Goal: Task Accomplishment & Management: Use online tool/utility

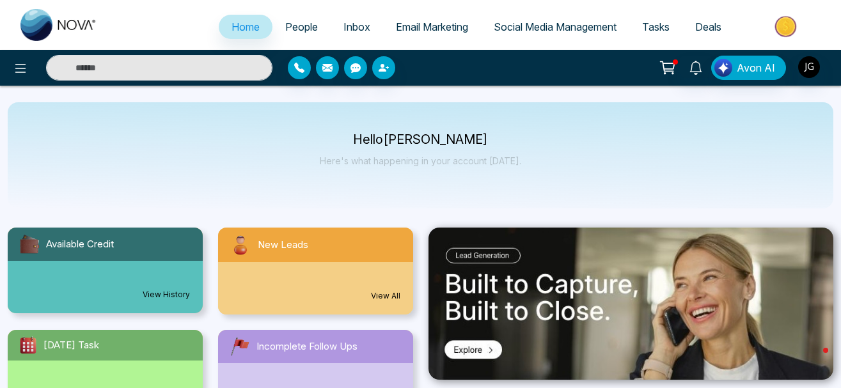
select select "*"
click at [417, 26] on span "Email Marketing" at bounding box center [432, 26] width 72 height 13
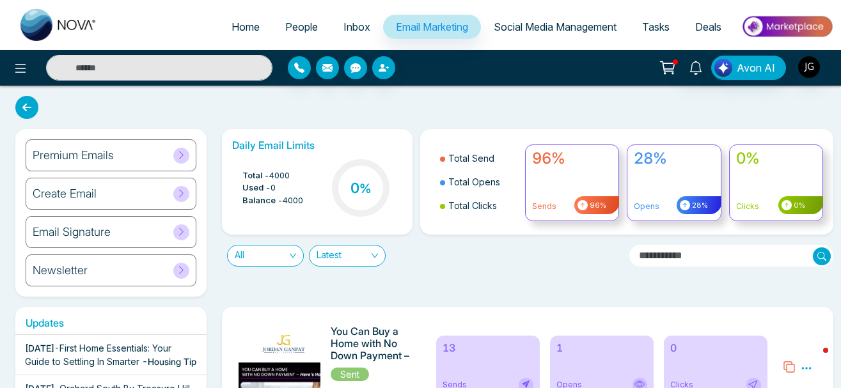
click at [187, 159] on span at bounding box center [181, 156] width 16 height 16
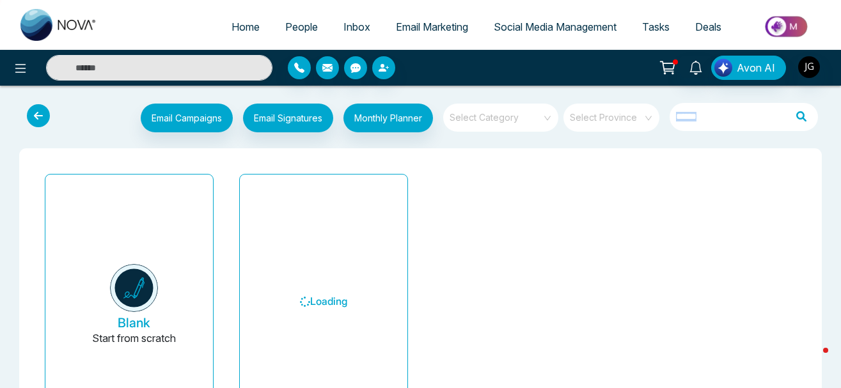
drag, startPoint x: 187, startPoint y: 159, endPoint x: 746, endPoint y: 102, distance: 561.4
click at [746, 102] on div "Email Campaigns Start from scratch? View my campaigns Email Signatures Monthly …" at bounding box center [420, 287] width 841 height 383
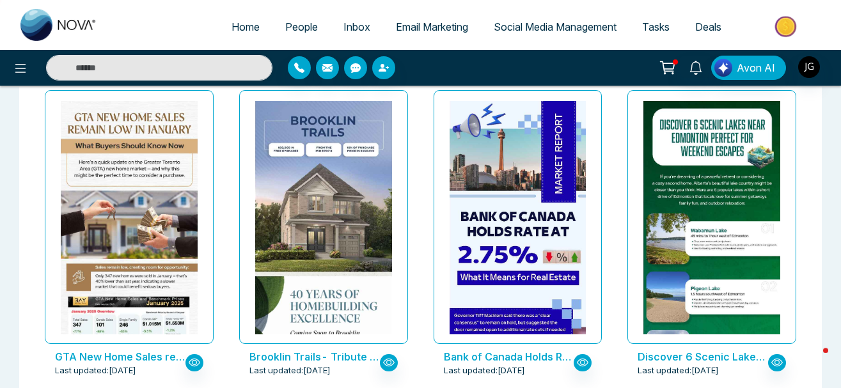
scroll to position [506, 0]
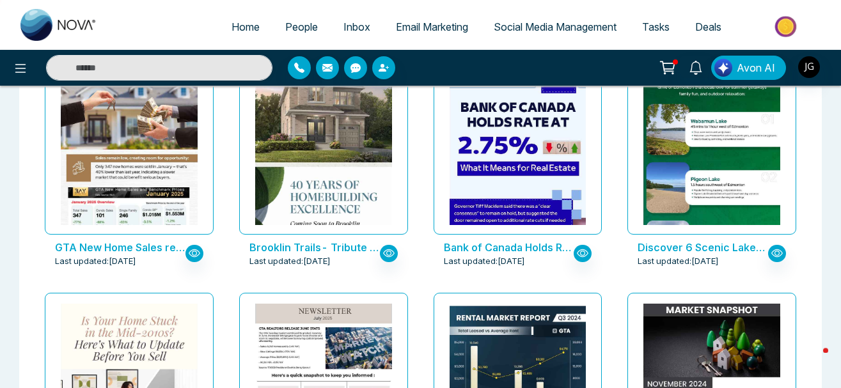
click at [168, 249] on p "GTA New Home Sales remain low in January: What Buyers Should Know Now" at bounding box center [120, 247] width 131 height 15
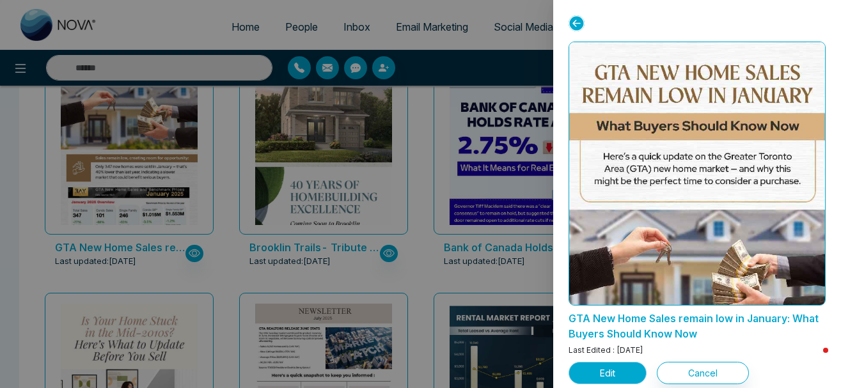
click at [620, 376] on button "Edit" at bounding box center [608, 373] width 78 height 22
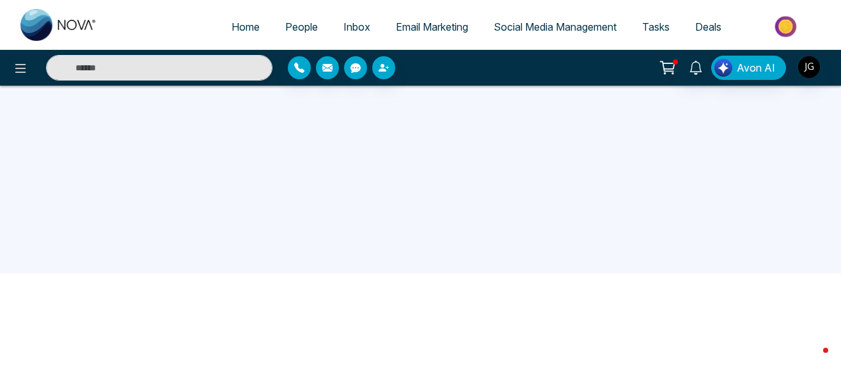
scroll to position [122, 0]
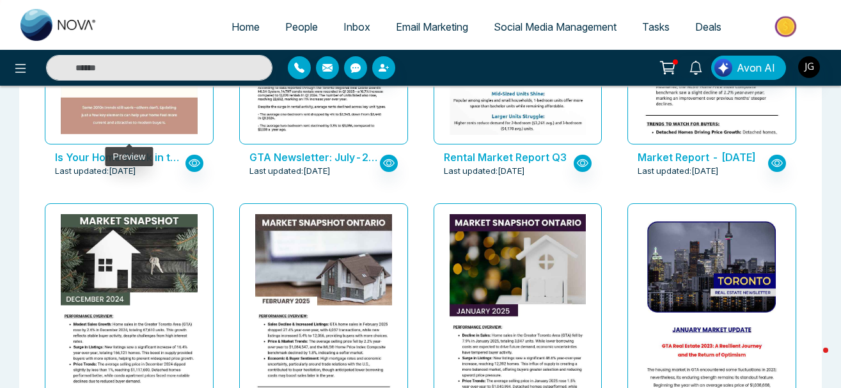
scroll to position [914, 0]
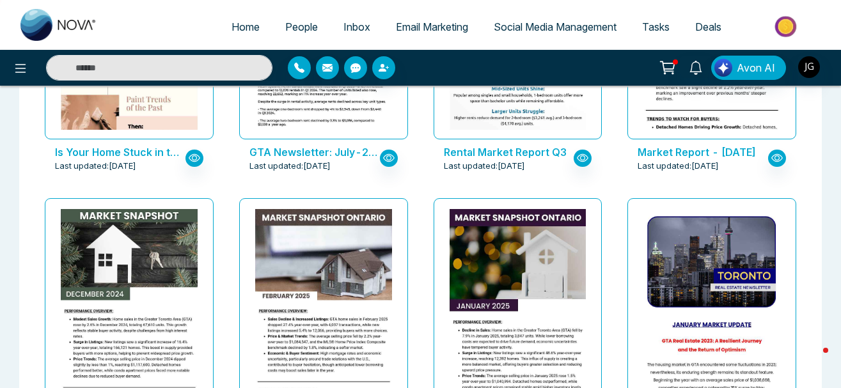
click at [81, 156] on p "Is Your Home Stuck in the Mid-2010s? Here’s What to Update Before You Sell" at bounding box center [120, 152] width 131 height 15
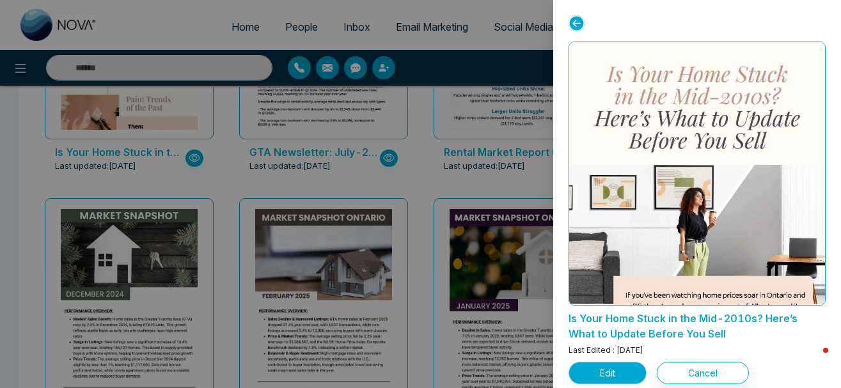
click at [585, 365] on button "Edit" at bounding box center [608, 373] width 78 height 22
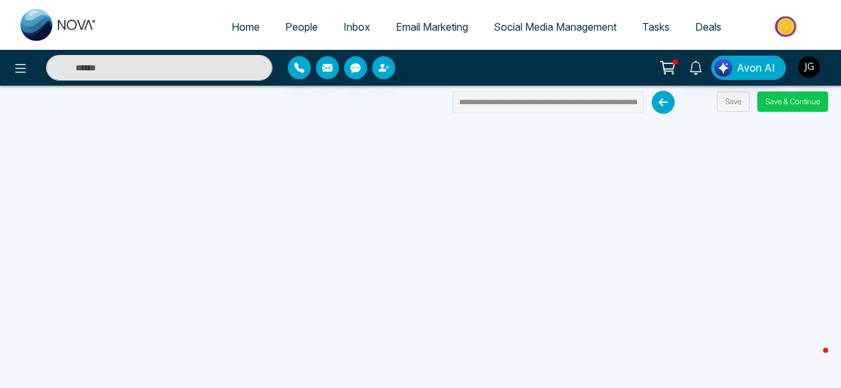
click at [780, 107] on button "Save & Continue" at bounding box center [792, 101] width 71 height 20
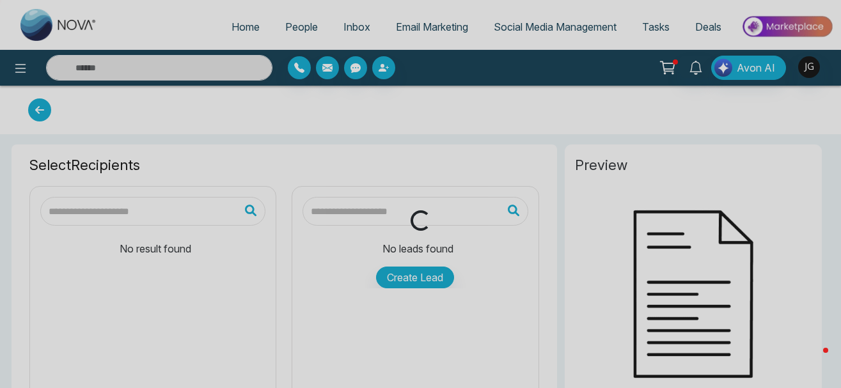
type input "**********"
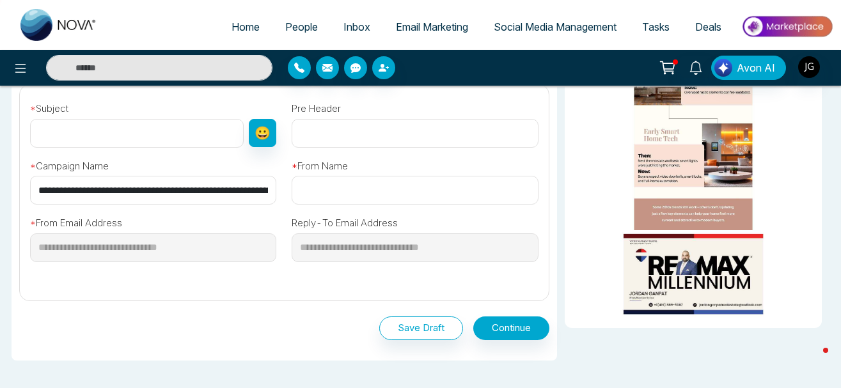
scroll to position [370, 0]
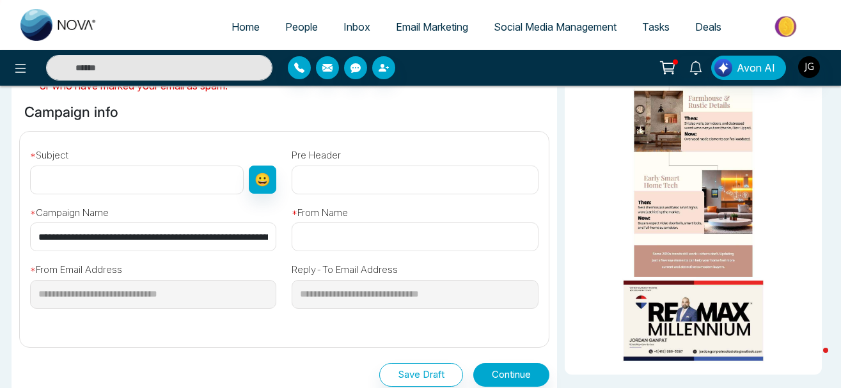
click at [115, 180] on input "text" at bounding box center [137, 180] width 214 height 29
drag, startPoint x: 109, startPoint y: 241, endPoint x: 449, endPoint y: 243, distance: 339.7
click at [276, 243] on input "**********" at bounding box center [153, 237] width 246 height 29
click at [229, 234] on input "**********" at bounding box center [153, 237] width 246 height 29
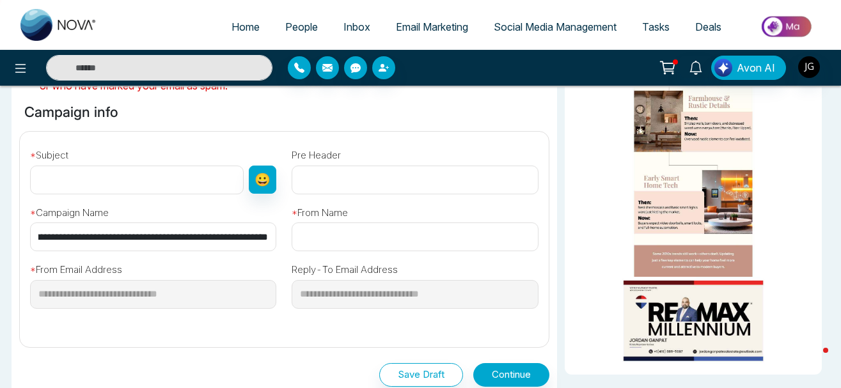
scroll to position [0, 109]
drag, startPoint x: 270, startPoint y: 234, endPoint x: -31, endPoint y: 237, distance: 301.3
click at [108, 231] on input "**********" at bounding box center [153, 237] width 246 height 29
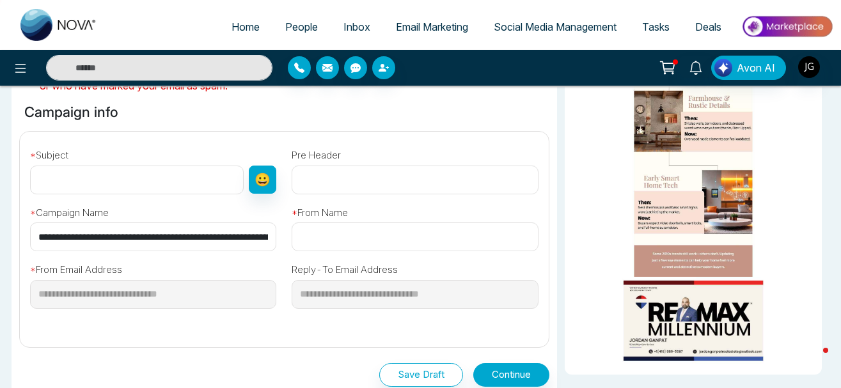
drag, startPoint x: 102, startPoint y: 235, endPoint x: 196, endPoint y: 235, distance: 94.7
click at [196, 235] on input "**********" at bounding box center [153, 237] width 246 height 29
click at [24, 237] on div "**********" at bounding box center [153, 223] width 262 height 58
drag, startPoint x: 35, startPoint y: 237, endPoint x: 588, endPoint y: 237, distance: 552.7
click at [588, 237] on div "**********" at bounding box center [421, 96] width 818 height 653
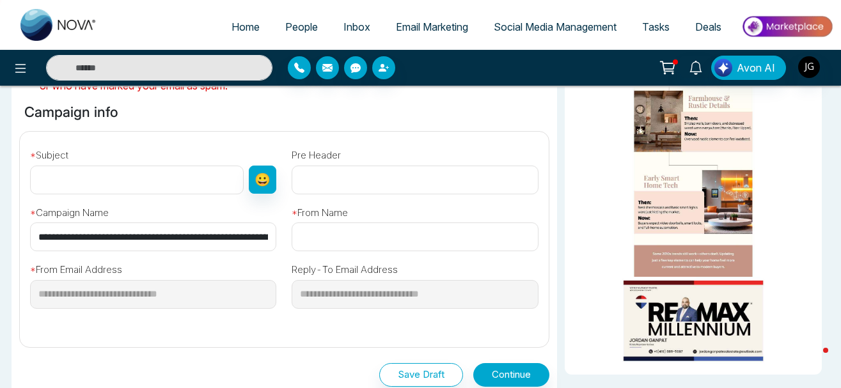
click at [155, 184] on input "text" at bounding box center [137, 180] width 214 height 29
paste input "**********"
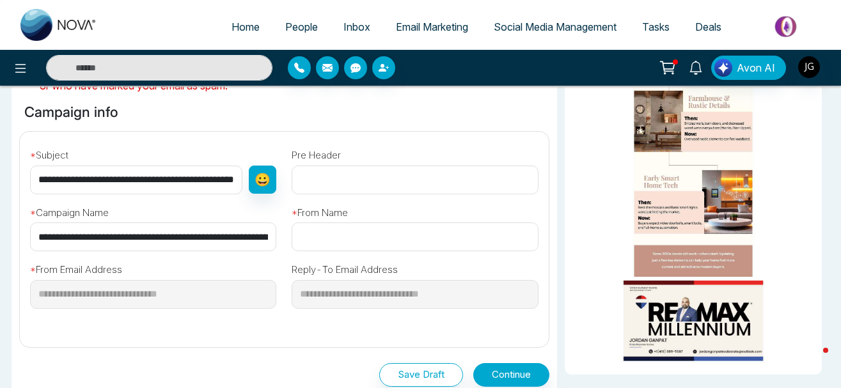
click at [236, 237] on input "**********" at bounding box center [153, 237] width 246 height 29
click at [212, 168] on input "**********" at bounding box center [136, 180] width 212 height 29
drag, startPoint x: 220, startPoint y: 180, endPoint x: -33, endPoint y: 176, distance: 252.7
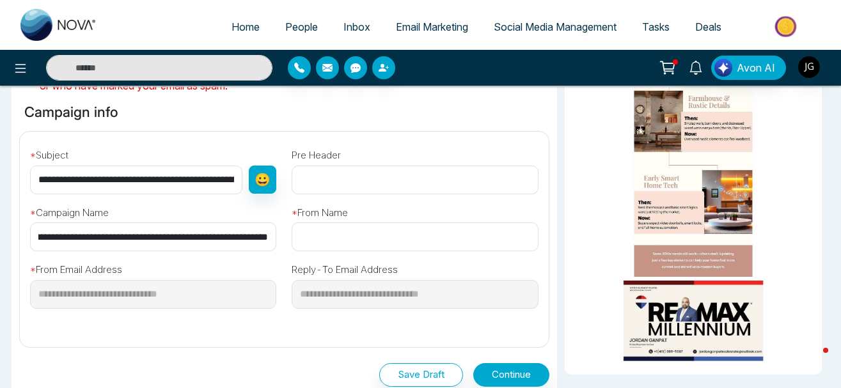
click at [30, 176] on input "**********" at bounding box center [136, 180] width 212 height 29
type input "**********"
click at [394, 242] on input "text" at bounding box center [415, 237] width 246 height 29
type input "**********"
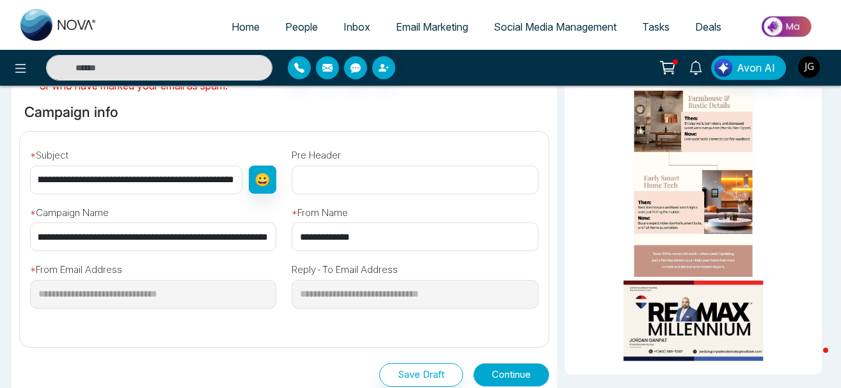
click at [537, 378] on button "Continue" at bounding box center [511, 375] width 76 height 24
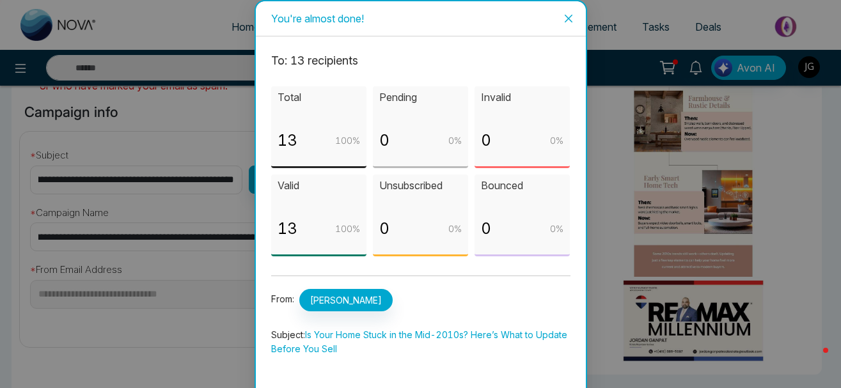
scroll to position [63, 0]
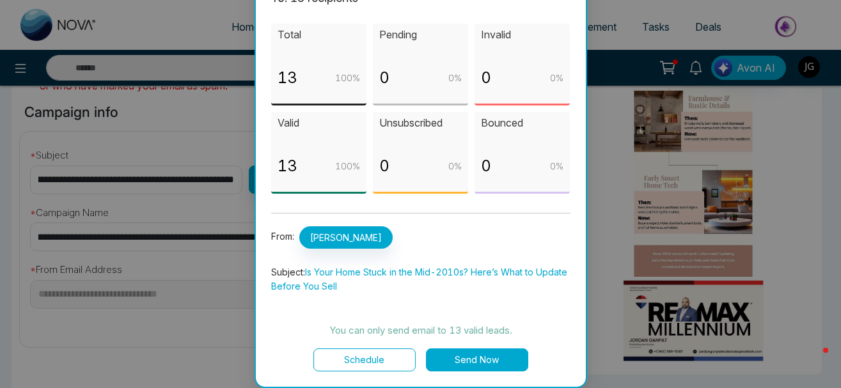
click at [505, 360] on button "Send Now" at bounding box center [477, 360] width 102 height 23
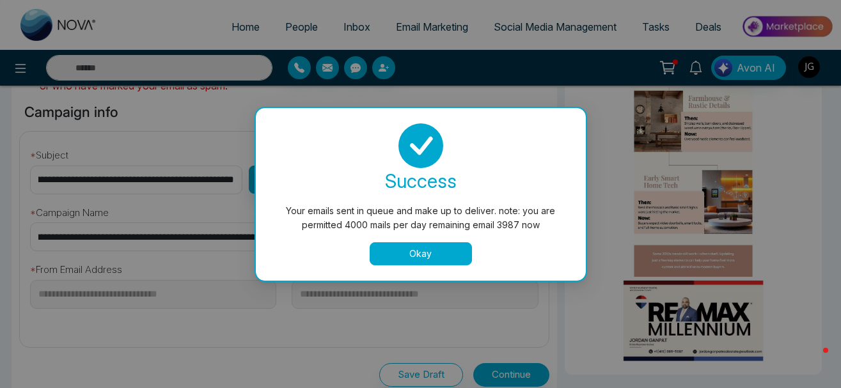
click at [415, 256] on button "Okay" at bounding box center [421, 253] width 102 height 23
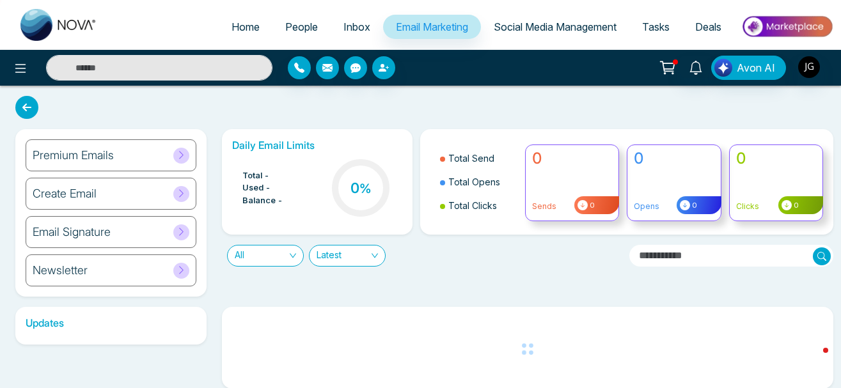
click at [292, 33] on span "People" at bounding box center [301, 26] width 33 height 13
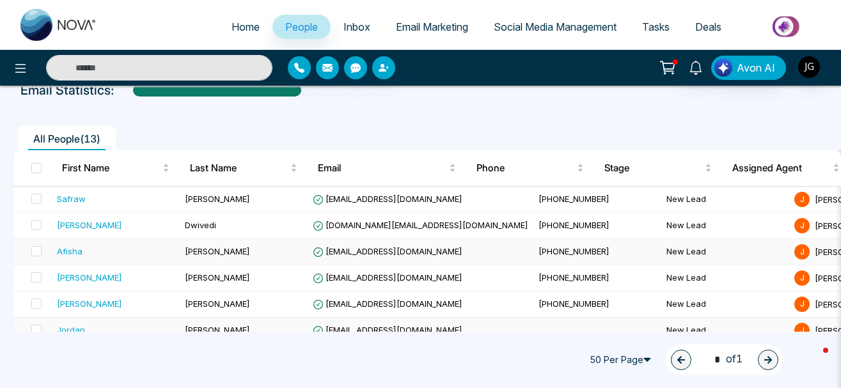
scroll to position [196, 0]
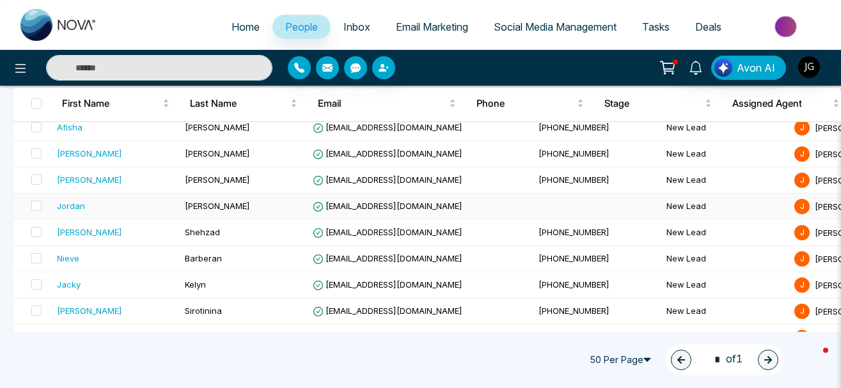
click at [79, 205] on div "Jordan" at bounding box center [71, 206] width 28 height 13
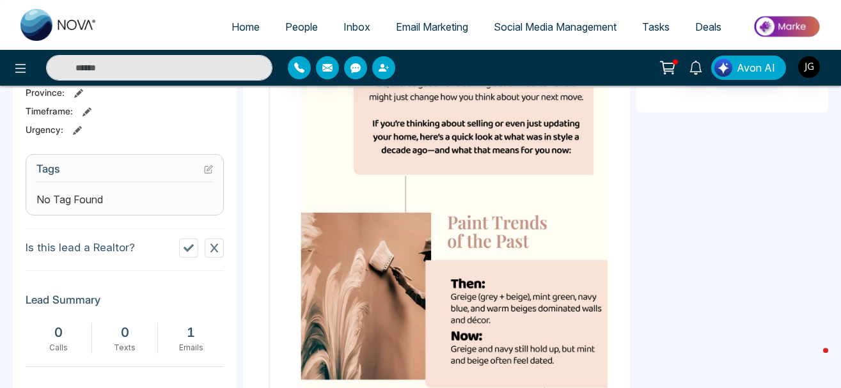
scroll to position [486, 0]
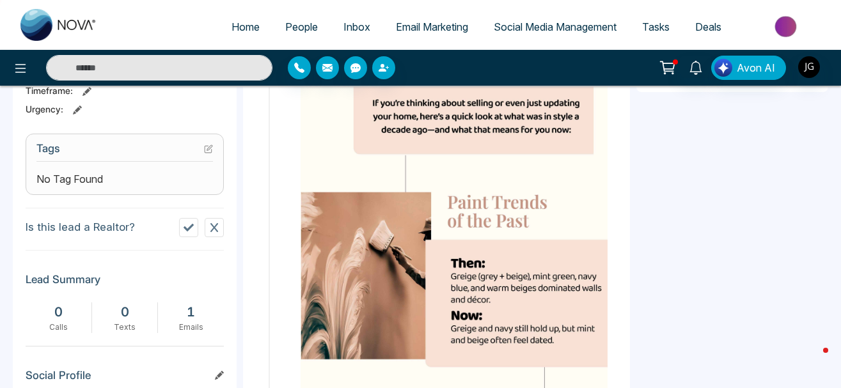
click at [113, 195] on section "Tags No Tag Found" at bounding box center [125, 164] width 198 height 61
click at [86, 187] on span "No Tag Found" at bounding box center [69, 178] width 67 height 15
click at [203, 155] on h3 "Tags" at bounding box center [124, 152] width 177 height 20
click at [208, 154] on icon at bounding box center [208, 149] width 9 height 9
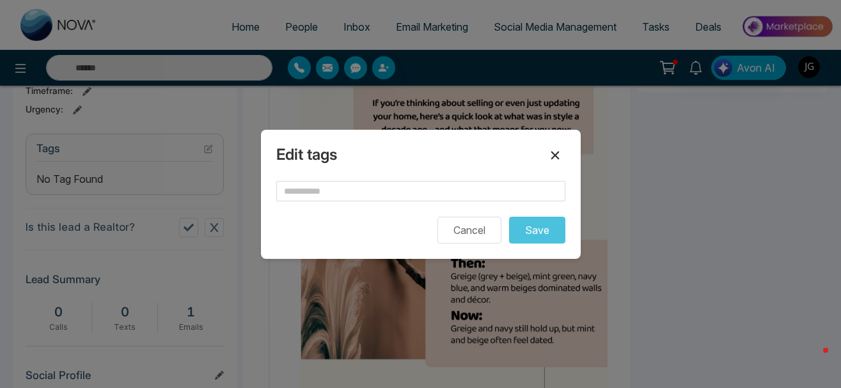
click at [558, 153] on icon at bounding box center [555, 155] width 8 height 8
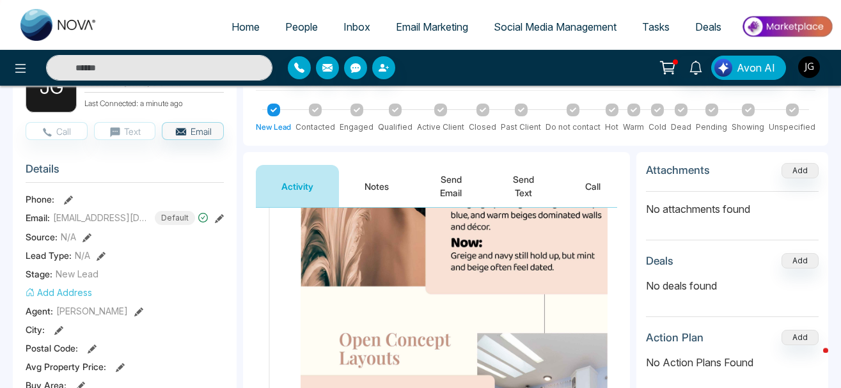
scroll to position [0, 0]
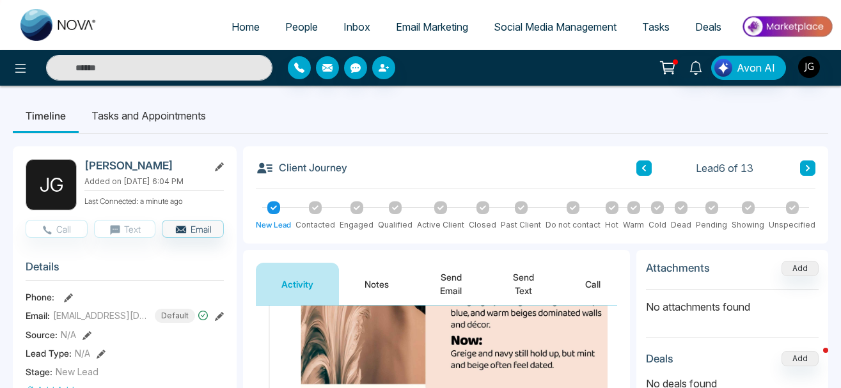
click at [216, 169] on icon at bounding box center [219, 166] width 9 height 9
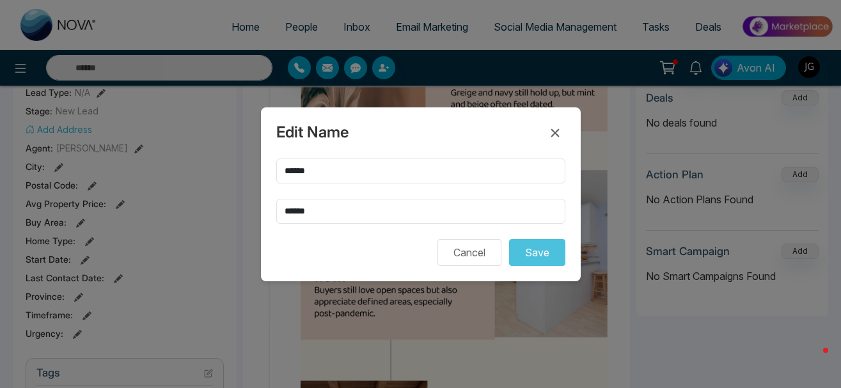
click at [480, 249] on button "Cancel" at bounding box center [470, 252] width 64 height 27
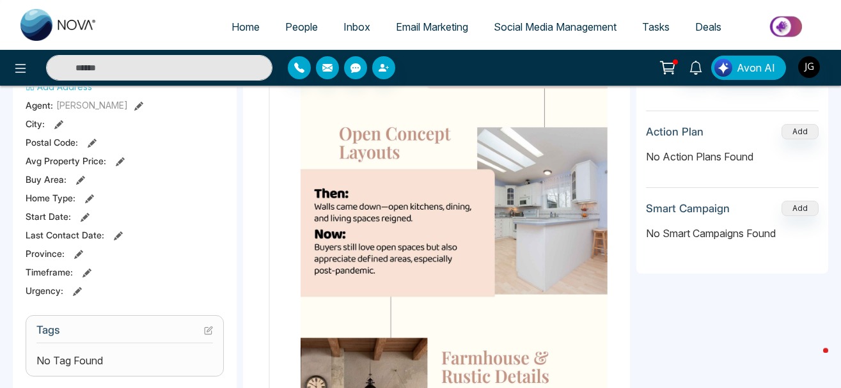
scroll to position [261, 0]
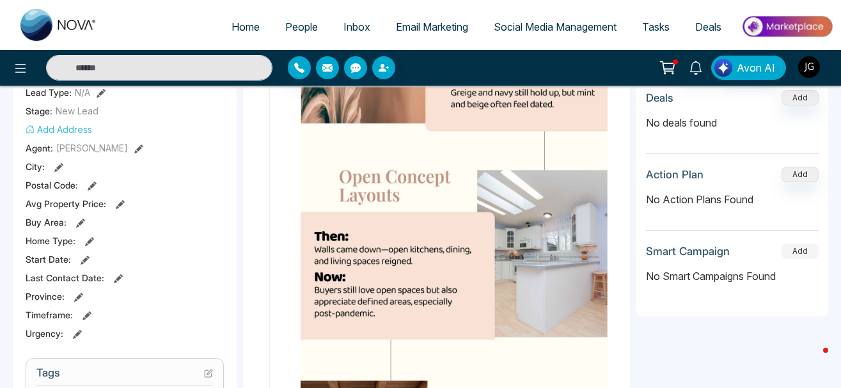
click at [802, 255] on button "Add" at bounding box center [800, 251] width 37 height 15
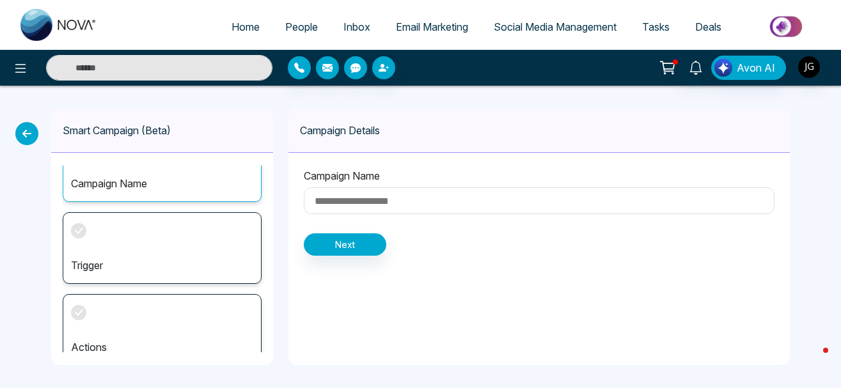
scroll to position [49, 0]
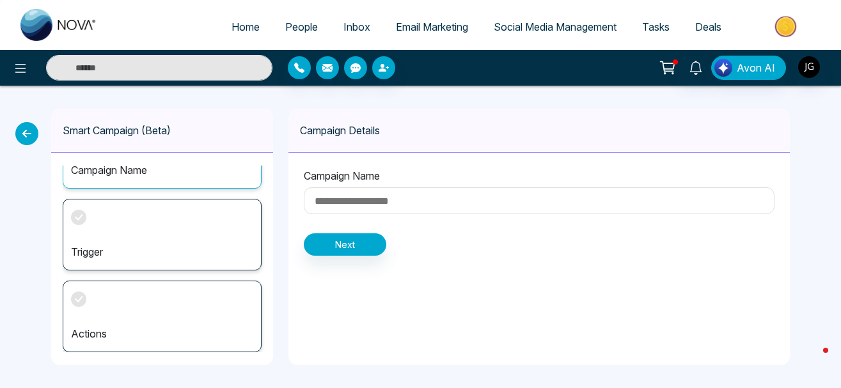
click at [173, 226] on div "Trigger" at bounding box center [162, 235] width 199 height 72
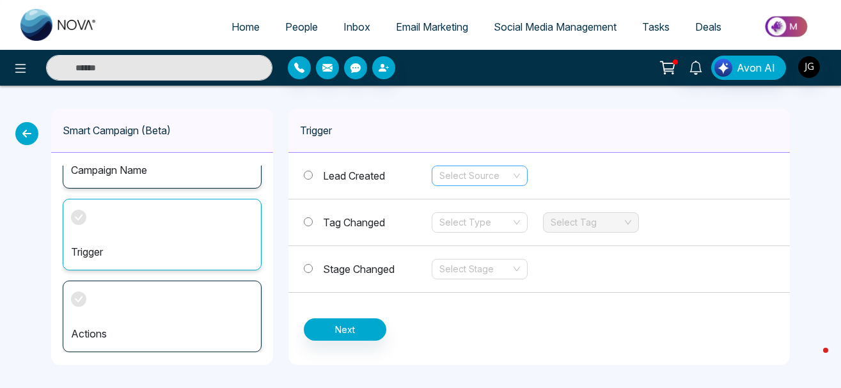
click at [465, 180] on input "search" at bounding box center [475, 175] width 72 height 19
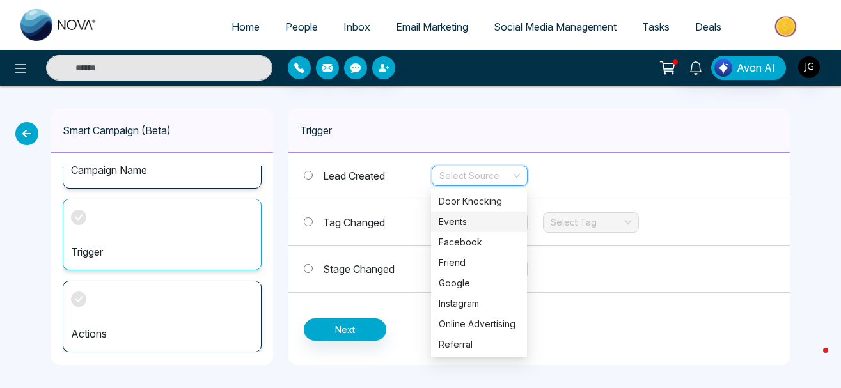
click at [364, 221] on span "Tag Changed" at bounding box center [354, 222] width 62 height 13
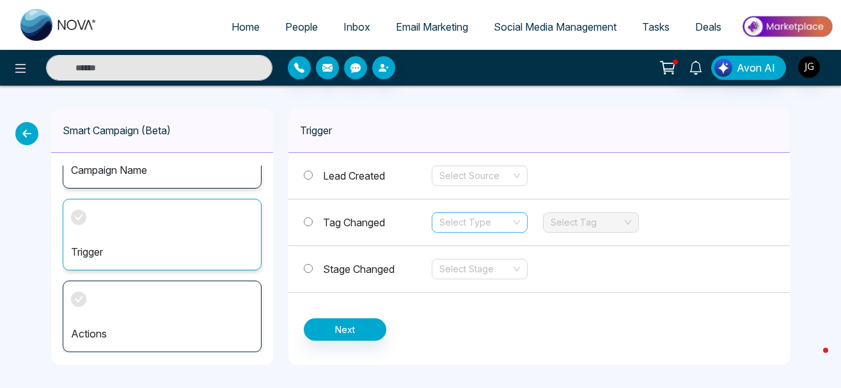
click at [477, 229] on input "search" at bounding box center [475, 222] width 72 height 19
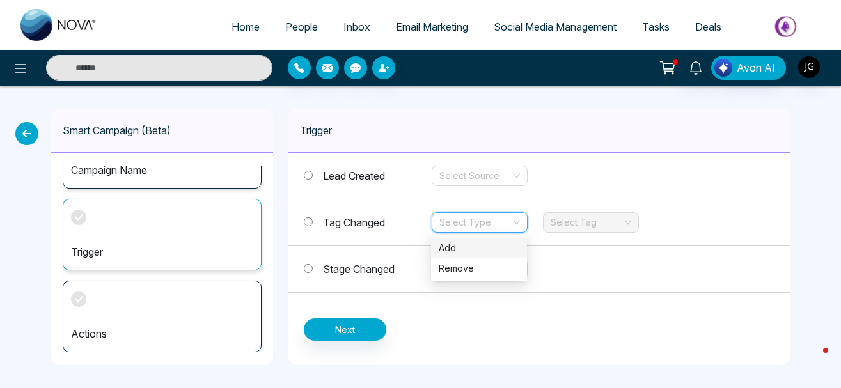
click at [473, 228] on input "search" at bounding box center [475, 222] width 72 height 19
click at [592, 238] on div "Tag Changed Select Type Select Tag" at bounding box center [540, 223] width 502 height 47
click at [116, 312] on div "Actions" at bounding box center [162, 317] width 199 height 72
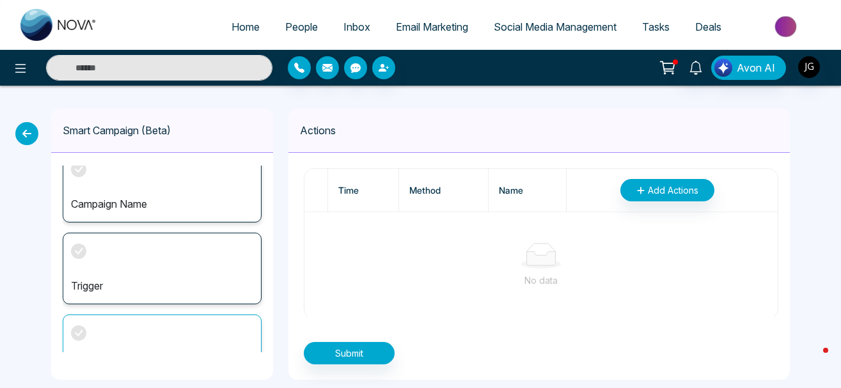
scroll to position [0, 0]
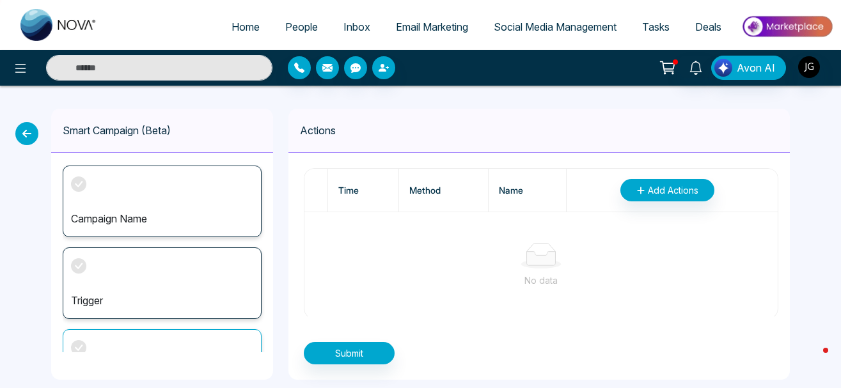
click at [22, 132] on icon at bounding box center [26, 133] width 23 height 23
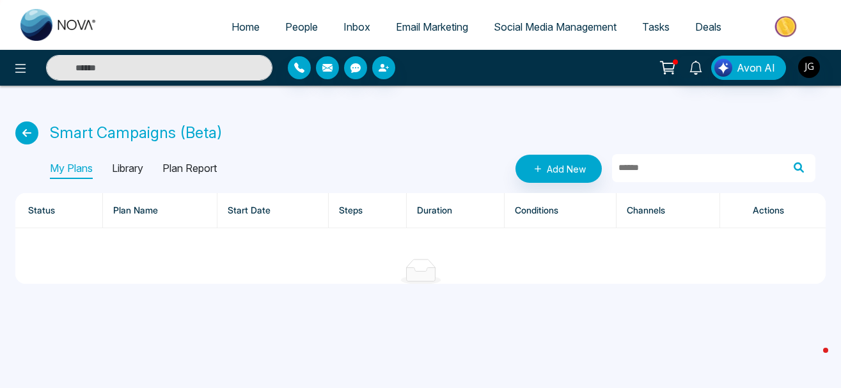
click at [207, 176] on p "Plan Report" at bounding box center [189, 169] width 54 height 20
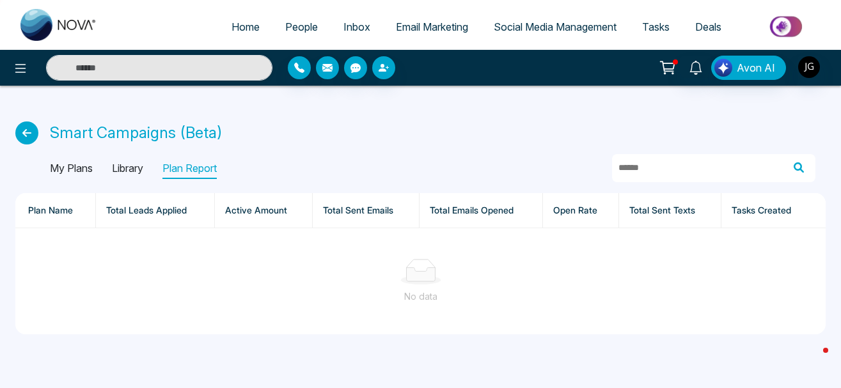
click at [125, 166] on p "Library" at bounding box center [127, 169] width 31 height 20
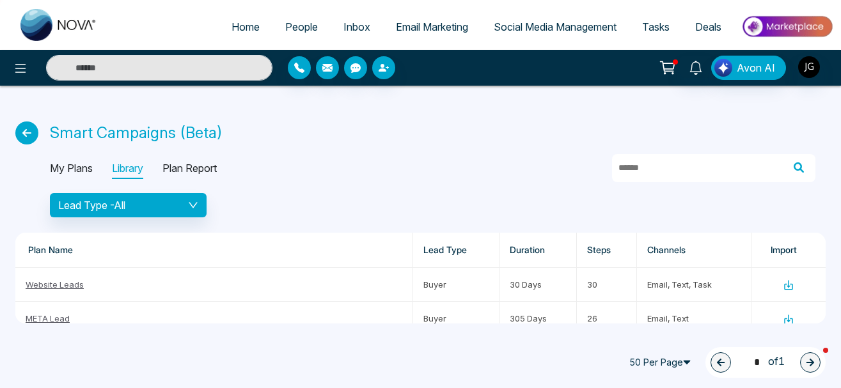
click at [13, 123] on div "Smart Campaigns (Beta) My Plans Library Plan Report Lead Type - All Plan Name L…" at bounding box center [420, 212] width 841 height 253
click at [17, 135] on icon at bounding box center [26, 133] width 23 height 23
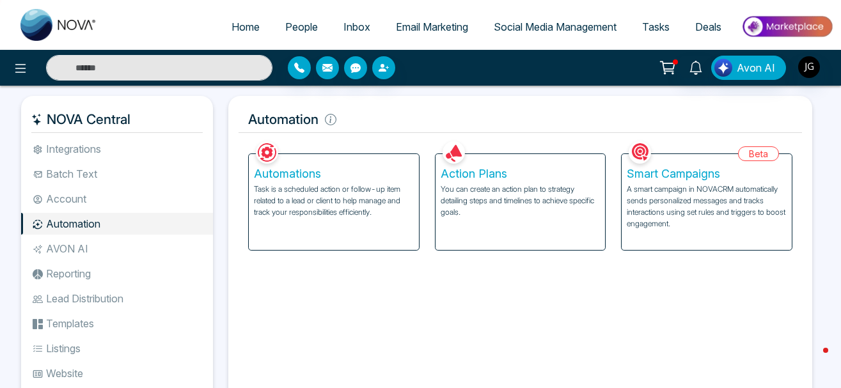
scroll to position [74, 0]
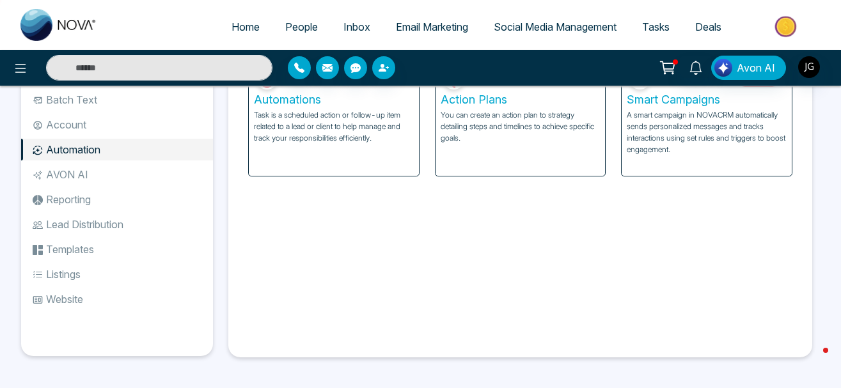
click at [84, 255] on li "Templates" at bounding box center [117, 250] width 192 height 22
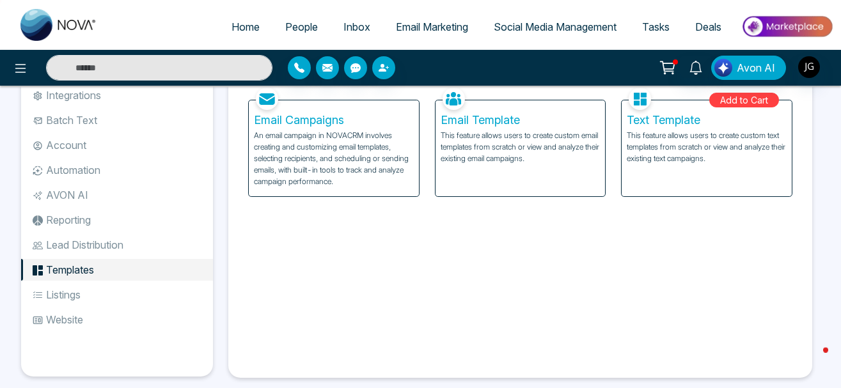
scroll to position [74, 0]
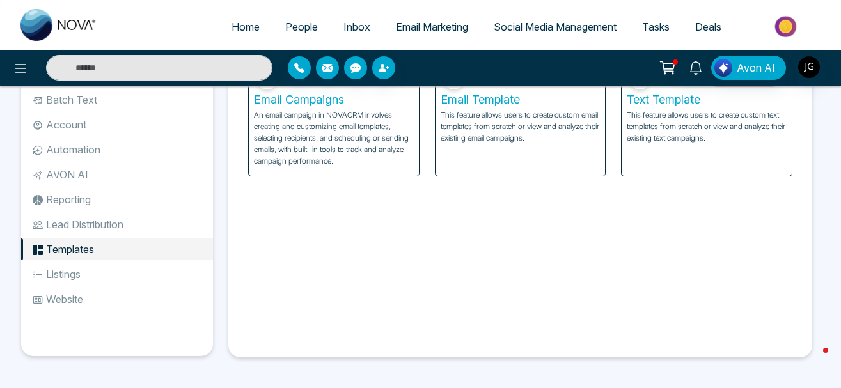
click at [112, 276] on li "Listings" at bounding box center [117, 275] width 192 height 22
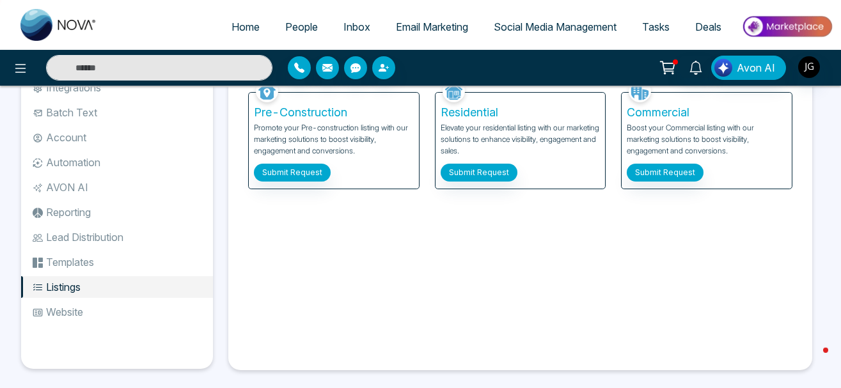
scroll to position [74, 0]
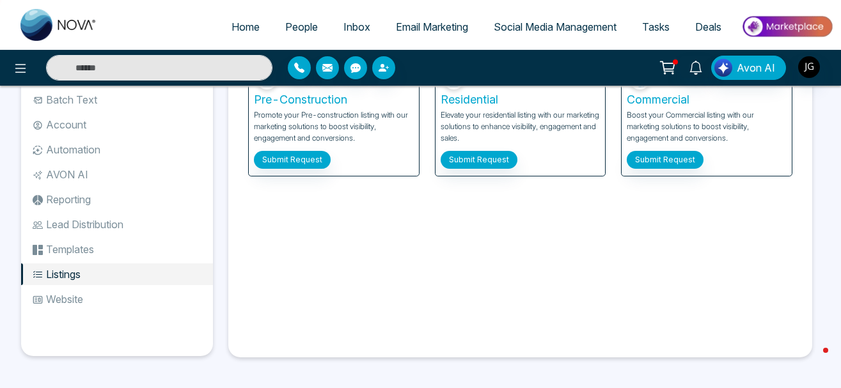
click at [79, 303] on li "Website" at bounding box center [117, 300] width 192 height 22
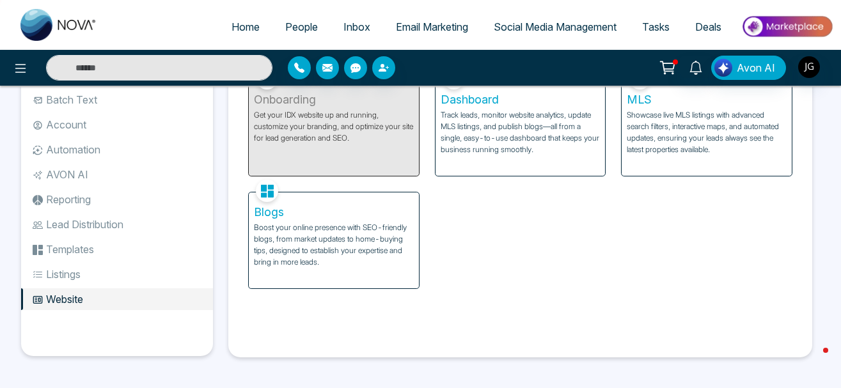
click at [219, 18] on link "Home" at bounding box center [246, 27] width 54 height 24
select select "*"
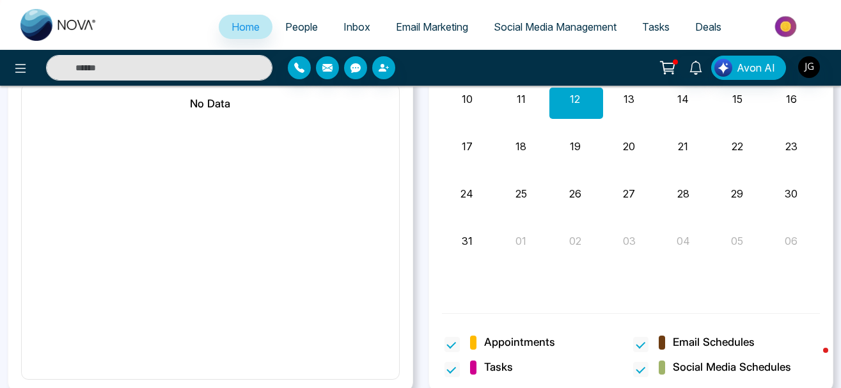
scroll to position [1318, 0]
